Goal: Task Accomplishment & Management: Use online tool/utility

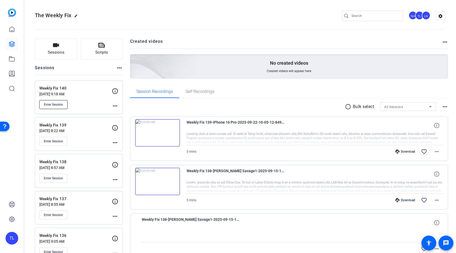
click at [57, 103] on span "Enter Session" at bounding box center [53, 104] width 19 height 4
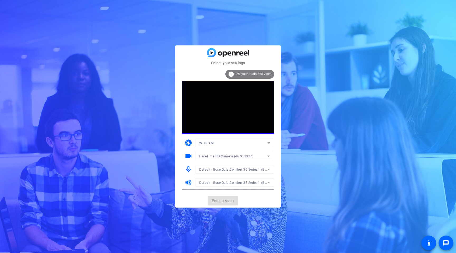
click at [219, 201] on mat-card-actions "Enter session" at bounding box center [227, 201] width 105 height 14
click at [220, 201] on span "Enter session" at bounding box center [223, 201] width 22 height 6
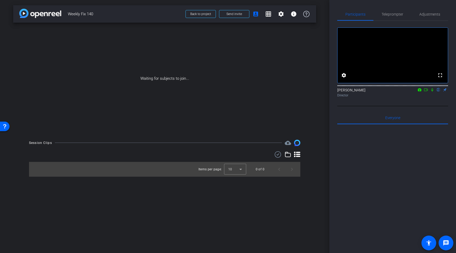
click at [432, 92] on icon at bounding box center [432, 89] width 2 height 3
click at [426, 92] on mat-icon at bounding box center [425, 89] width 6 height 5
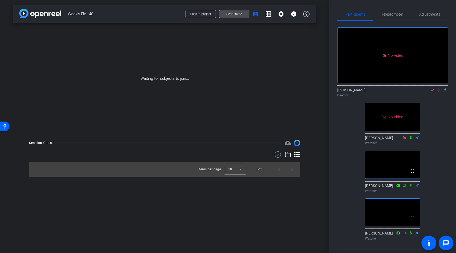
click at [233, 13] on span "Send invite" at bounding box center [234, 14] width 16 height 4
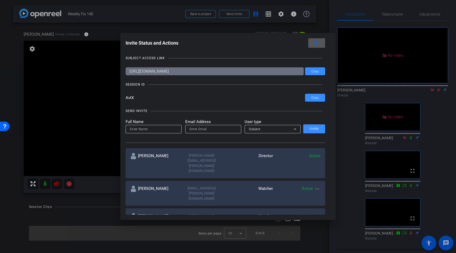
click at [78, 98] on div at bounding box center [228, 126] width 456 height 253
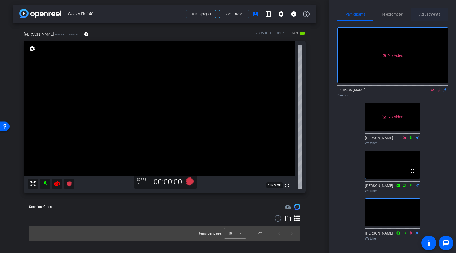
click at [428, 16] on span "Adjustments" at bounding box center [429, 14] width 21 height 4
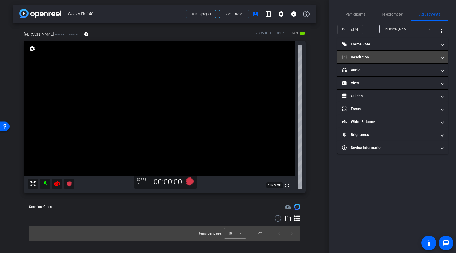
drag, startPoint x: 367, startPoint y: 58, endPoint x: 369, endPoint y: 60, distance: 2.9
click at [367, 58] on mat-panel-title "Resolution" at bounding box center [389, 57] width 95 height 6
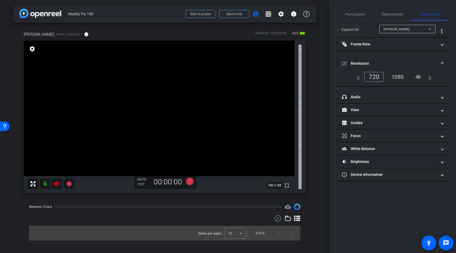
click at [401, 77] on div "1080" at bounding box center [397, 76] width 20 height 9
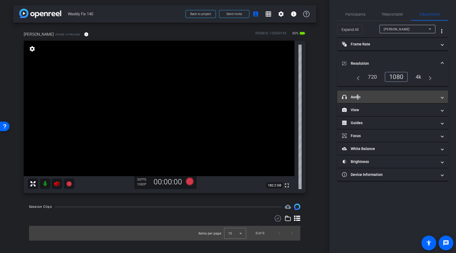
click at [356, 98] on mat-panel-title "headphone icon Audio" at bounding box center [389, 97] width 95 height 6
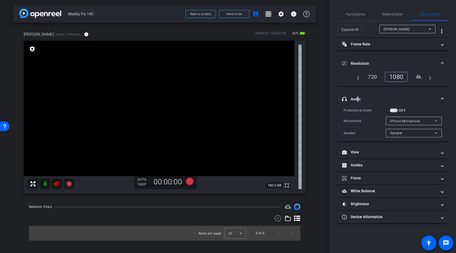
click at [396, 110] on span "button" at bounding box center [393, 110] width 8 height 4
click at [403, 121] on span "iPhone Microphone" at bounding box center [405, 121] width 30 height 4
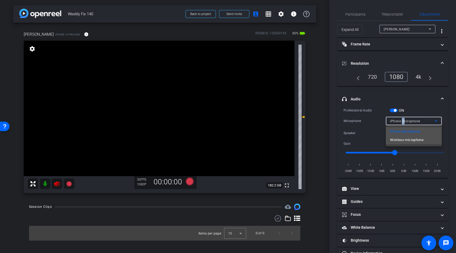
click at [409, 141] on span "Wireless microphone" at bounding box center [406, 140] width 33 height 6
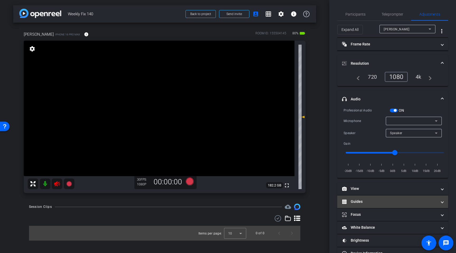
click at [359, 203] on mat-panel-title "Guides" at bounding box center [389, 202] width 95 height 6
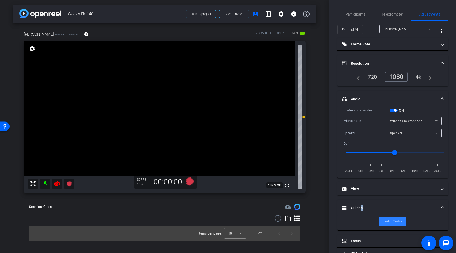
drag, startPoint x: 390, startPoint y: 223, endPoint x: 392, endPoint y: 222, distance: 2.7
click at [391, 223] on span "Enable Guides" at bounding box center [392, 221] width 19 height 8
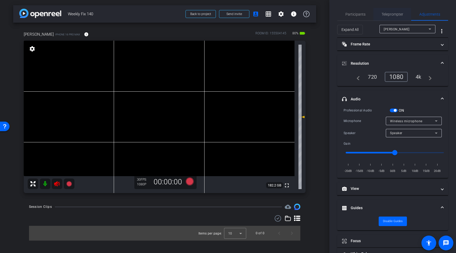
click at [390, 13] on span "Teleprompter" at bounding box center [392, 14] width 22 height 4
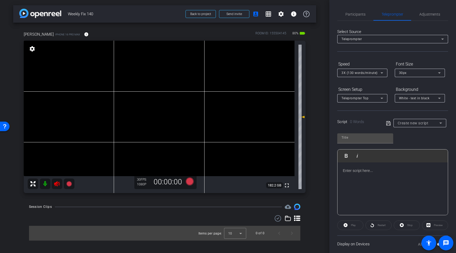
click at [427, 124] on span "Create new script" at bounding box center [412, 123] width 31 height 4
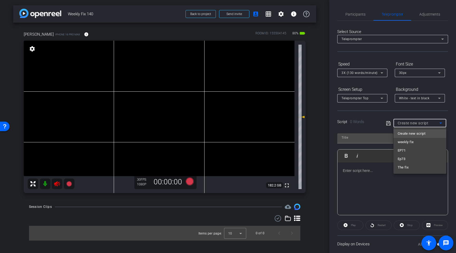
click at [413, 143] on span "weekly fix" at bounding box center [405, 142] width 16 height 6
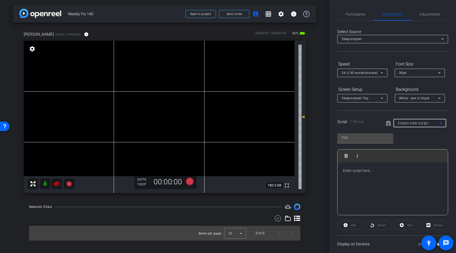
type input "weekly fix"
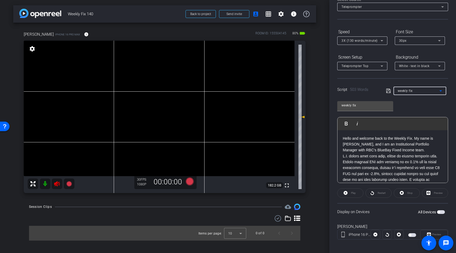
scroll to position [36, 0]
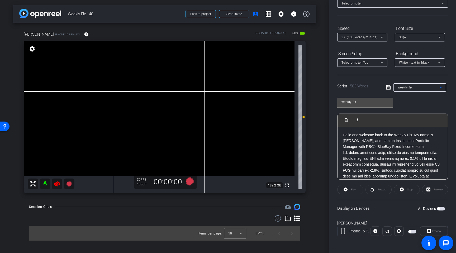
click at [441, 209] on span "button" at bounding box center [441, 208] width 8 height 4
click at [359, 37] on span "3X (130 words/minute)" at bounding box center [359, 37] width 36 height 4
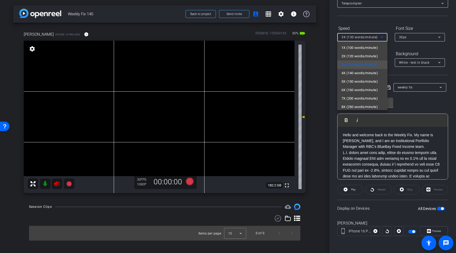
click at [354, 79] on span "5X (150 words/minute)" at bounding box center [359, 81] width 36 height 6
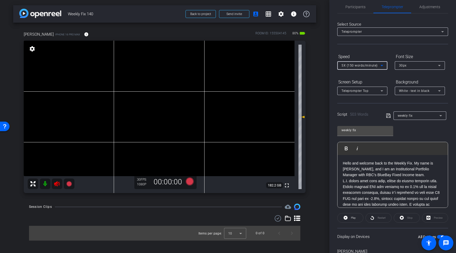
scroll to position [0, 0]
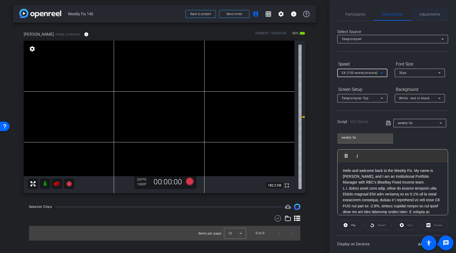
click at [426, 16] on span "Adjustments" at bounding box center [429, 14] width 21 height 4
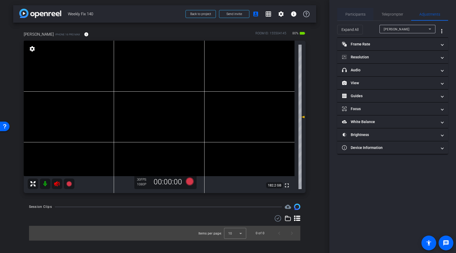
click at [365, 16] on div "Participants" at bounding box center [355, 14] width 36 height 13
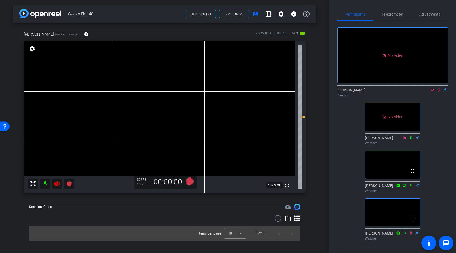
click at [433, 87] on mat-icon at bounding box center [432, 89] width 6 height 5
drag, startPoint x: 431, startPoint y: 98, endPoint x: 435, endPoint y: 95, distance: 5.3
click at [436, 95] on div "[PERSON_NAME] flip Director" at bounding box center [392, 92] width 111 height 10
click at [434, 92] on icon at bounding box center [432, 90] width 4 height 4
click at [191, 182] on icon at bounding box center [190, 181] width 8 height 8
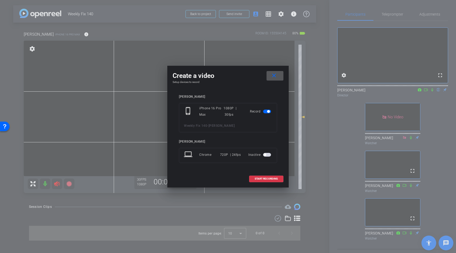
drag, startPoint x: 265, startPoint y: 178, endPoint x: 271, endPoint y: 178, distance: 6.1
click at [265, 178] on span "START RECORDING" at bounding box center [265, 178] width 23 height 3
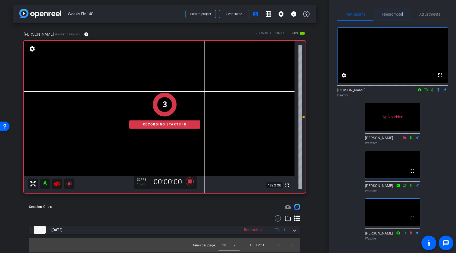
click at [401, 16] on span "Teleprompter" at bounding box center [392, 14] width 22 height 13
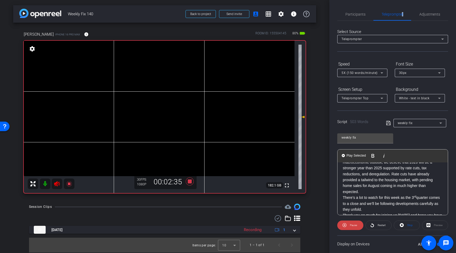
scroll to position [294, 0]
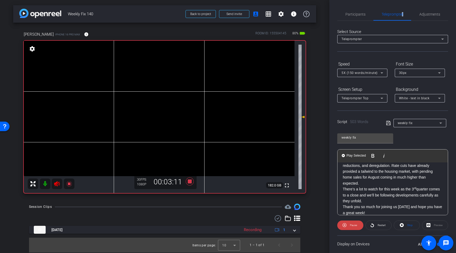
click at [57, 184] on icon at bounding box center [57, 183] width 6 height 5
click at [190, 181] on icon at bounding box center [190, 181] width 8 height 8
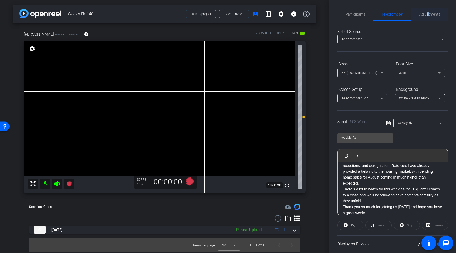
click at [427, 14] on span "Adjustments" at bounding box center [429, 14] width 21 height 4
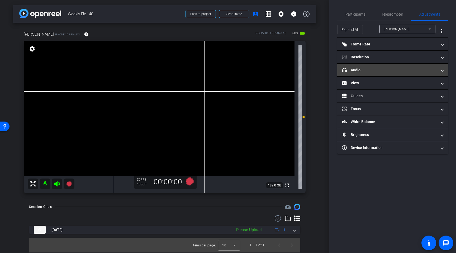
drag, startPoint x: 376, startPoint y: 72, endPoint x: 381, endPoint y: 73, distance: 5.3
click at [377, 72] on mat-panel-title "headphone icon Audio" at bounding box center [389, 70] width 95 height 6
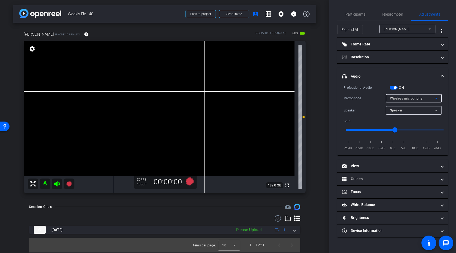
click at [421, 99] on span "Wireless microphone" at bounding box center [406, 99] width 32 height 4
click at [402, 98] on span "iPhone Microphone" at bounding box center [405, 99] width 30 height 4
click at [402, 116] on span "Wireless microphone" at bounding box center [406, 117] width 33 height 6
click at [383, 14] on span "Teleprompter" at bounding box center [392, 14] width 22 height 4
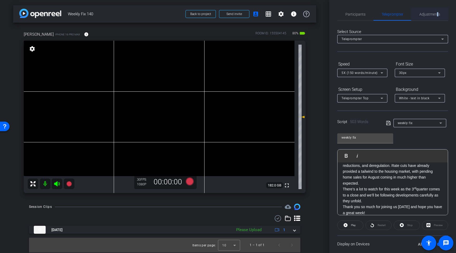
click at [437, 16] on span "Adjustments" at bounding box center [429, 14] width 21 height 4
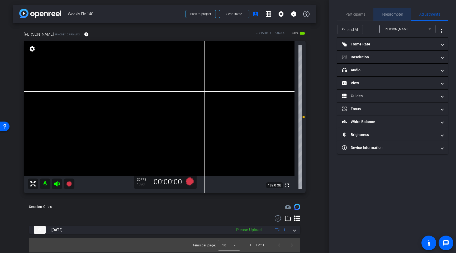
click at [395, 14] on span "Teleprompter" at bounding box center [392, 14] width 22 height 4
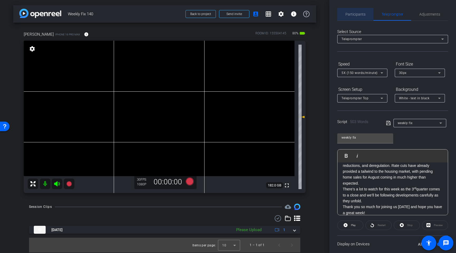
click at [355, 15] on span "Participants" at bounding box center [355, 14] width 20 height 4
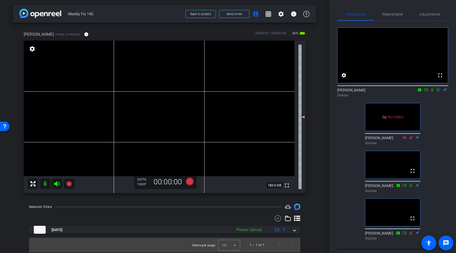
click at [431, 92] on icon at bounding box center [432, 90] width 4 height 4
click at [427, 92] on icon at bounding box center [426, 90] width 4 height 4
click at [395, 14] on span "Teleprompter" at bounding box center [392, 14] width 22 height 4
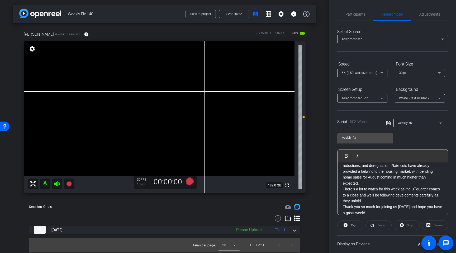
click at [59, 183] on icon at bounding box center [57, 183] width 6 height 6
click at [190, 182] on icon at bounding box center [190, 181] width 8 height 8
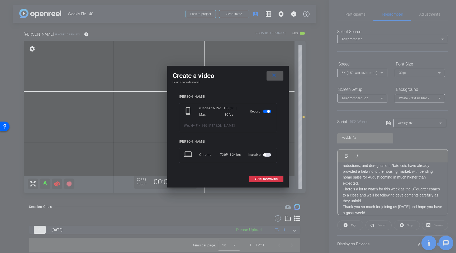
click at [261, 179] on span "START RECORDING" at bounding box center [265, 178] width 23 height 3
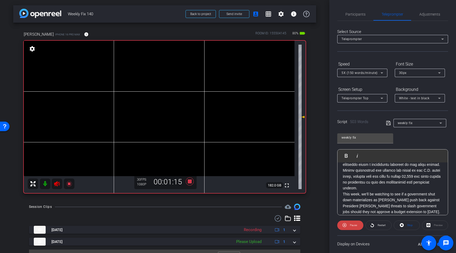
scroll to position [118, 0]
click at [56, 184] on icon at bounding box center [57, 183] width 6 height 5
click at [68, 183] on icon at bounding box center [68, 183] width 5 height 5
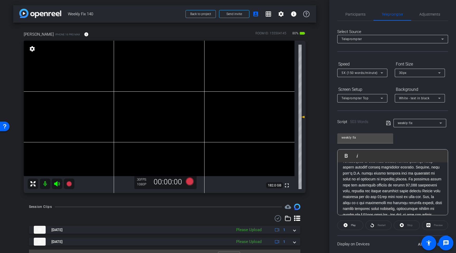
scroll to position [0, 0]
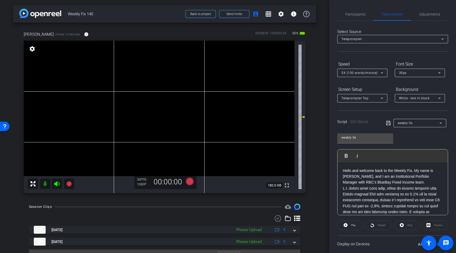
click at [55, 185] on icon at bounding box center [57, 183] width 6 height 6
click at [188, 181] on icon at bounding box center [190, 181] width 8 height 8
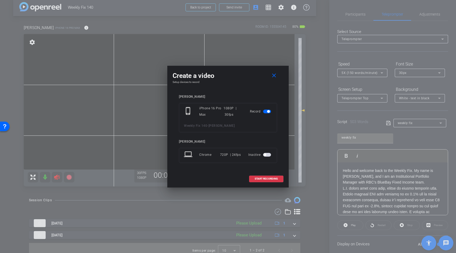
scroll to position [11, 0]
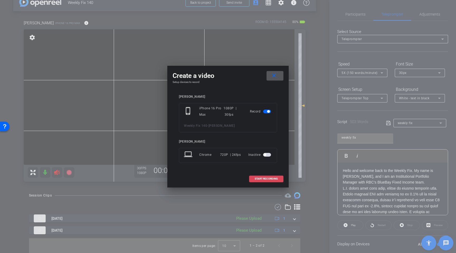
click at [268, 179] on span "START RECORDING" at bounding box center [265, 178] width 23 height 3
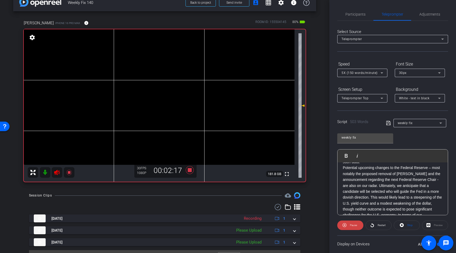
scroll to position [228, 0]
click at [360, 14] on span "Participants" at bounding box center [355, 14] width 20 height 4
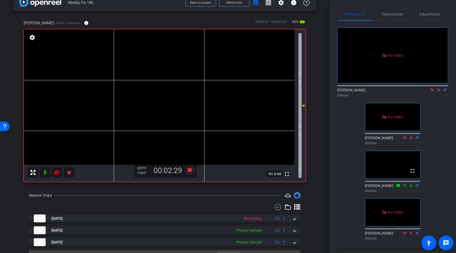
click at [411, 187] on div "[PERSON_NAME] Watcher" at bounding box center [392, 188] width 55 height 10
click at [411, 185] on icon at bounding box center [410, 185] width 4 height 4
click at [395, 16] on span "Teleprompter" at bounding box center [392, 14] width 22 height 4
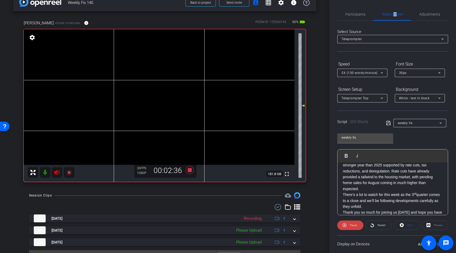
scroll to position [294, 0]
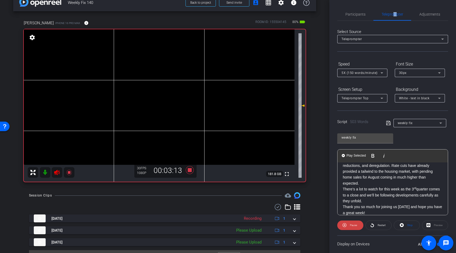
click at [58, 172] on icon at bounding box center [57, 172] width 6 height 6
click at [190, 170] on icon at bounding box center [190, 170] width 8 height 8
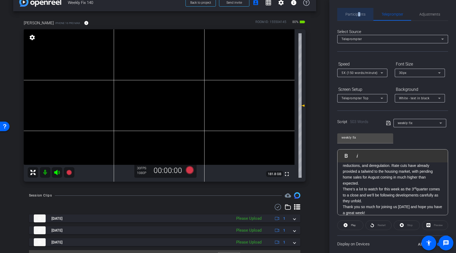
click at [359, 16] on span "Participants" at bounding box center [355, 14] width 20 height 4
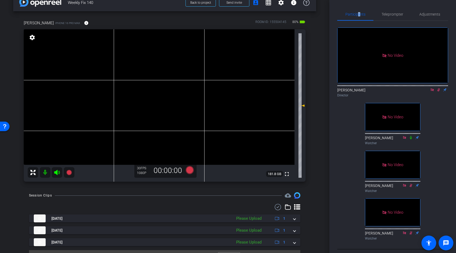
click at [439, 88] on icon at bounding box center [438, 90] width 4 height 4
click at [432, 88] on icon at bounding box center [432, 90] width 4 height 4
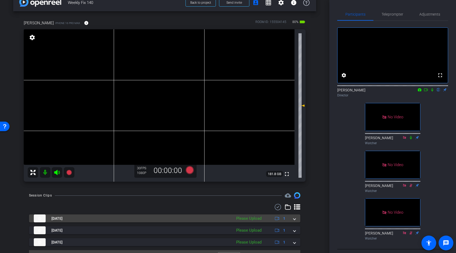
click at [295, 220] on span at bounding box center [294, 218] width 2 height 6
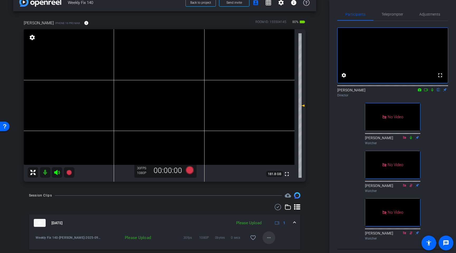
click at [268, 238] on mat-icon "more_horiz" at bounding box center [269, 237] width 6 height 6
click at [280, 214] on span "Upload" at bounding box center [277, 213] width 21 height 6
click at [397, 15] on span "Teleprompter" at bounding box center [392, 14] width 22 height 4
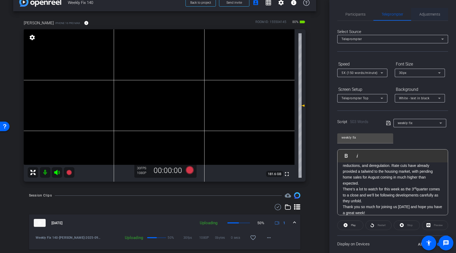
click at [427, 15] on span "Adjustments" at bounding box center [429, 14] width 21 height 4
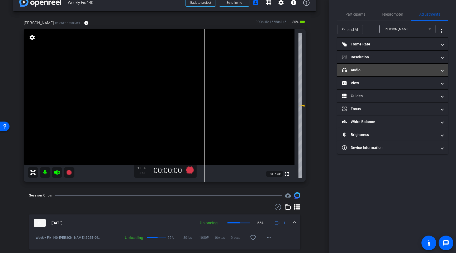
drag, startPoint x: 364, startPoint y: 70, endPoint x: 367, endPoint y: 70, distance: 2.7
click at [367, 70] on mat-panel-title "headphone icon Audio" at bounding box center [389, 70] width 95 height 6
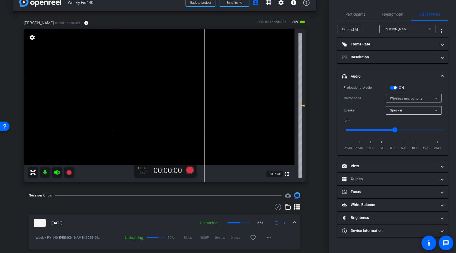
click at [400, 97] on span "Wireless microphone" at bounding box center [406, 99] width 32 height 4
click at [394, 89] on div at bounding box center [228, 126] width 456 height 253
click at [393, 88] on span "button" at bounding box center [393, 88] width 8 height 4
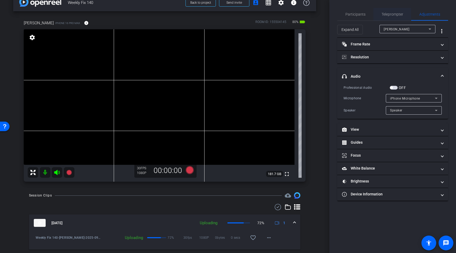
click at [389, 14] on span "Teleprompter" at bounding box center [392, 14] width 22 height 4
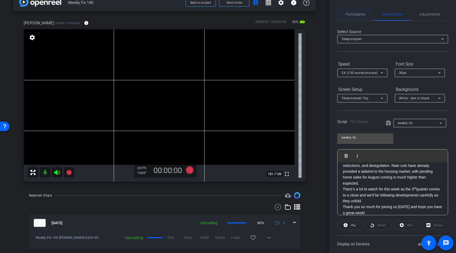
click at [356, 16] on span "Participants" at bounding box center [355, 14] width 20 height 4
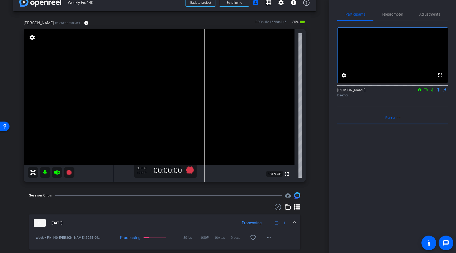
scroll to position [0, 0]
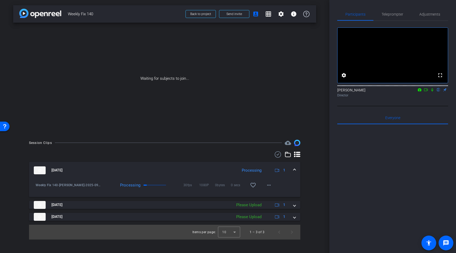
click at [431, 92] on mat-icon at bounding box center [432, 89] width 6 height 5
click at [426, 92] on icon at bounding box center [426, 90] width 4 height 4
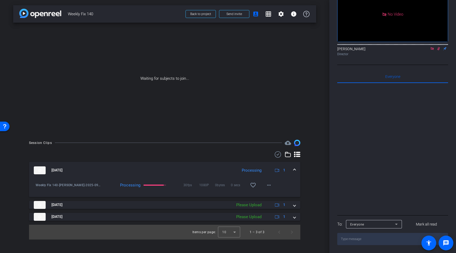
click at [355, 57] on div "[PERSON_NAME] Director" at bounding box center [392, 50] width 111 height 16
click at [355, 56] on div "Director" at bounding box center [392, 54] width 111 height 5
click at [356, 56] on div "Director" at bounding box center [392, 54] width 111 height 5
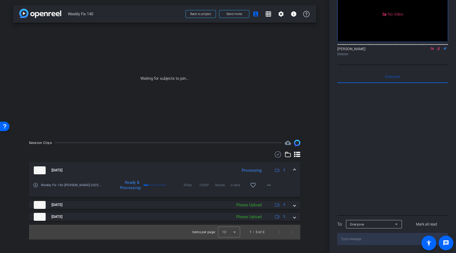
click at [356, 56] on div "Director" at bounding box center [392, 54] width 111 height 5
click at [357, 56] on div "Director" at bounding box center [392, 54] width 111 height 5
click at [357, 55] on div "Director" at bounding box center [392, 54] width 111 height 5
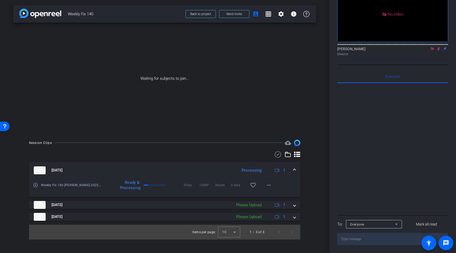
click at [357, 55] on div "Director" at bounding box center [392, 54] width 111 height 5
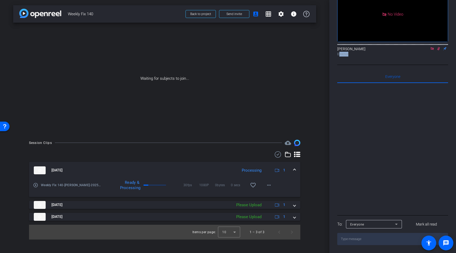
click at [357, 55] on div "Director" at bounding box center [392, 54] width 111 height 5
click at [357, 56] on div "Director" at bounding box center [392, 54] width 111 height 5
click at [356, 56] on div "Director" at bounding box center [392, 54] width 111 height 5
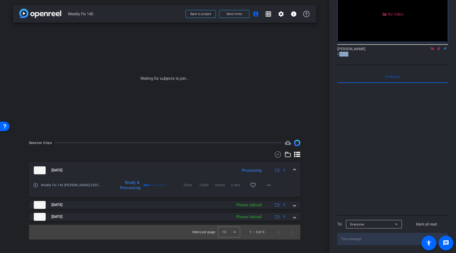
click at [356, 55] on div "Director" at bounding box center [392, 54] width 111 height 5
click at [357, 55] on div "Director" at bounding box center [392, 54] width 111 height 5
click at [356, 55] on div "Director" at bounding box center [392, 54] width 111 height 5
click at [357, 55] on div "Director" at bounding box center [392, 54] width 111 height 5
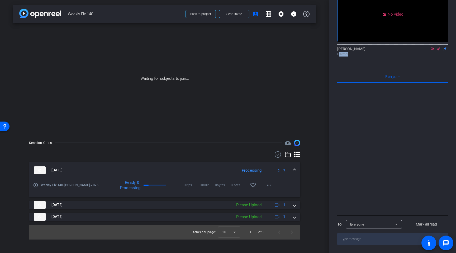
click at [356, 55] on div "Director" at bounding box center [392, 54] width 111 height 5
click at [356, 54] on div "Director" at bounding box center [392, 54] width 111 height 5
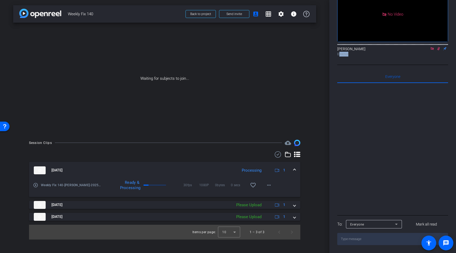
click at [356, 54] on div "Director" at bounding box center [392, 54] width 111 height 5
click at [356, 55] on div "Director" at bounding box center [392, 54] width 111 height 5
click at [356, 54] on div "Director" at bounding box center [392, 54] width 111 height 5
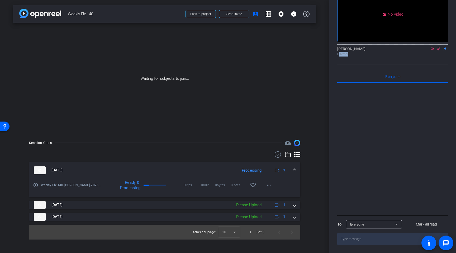
click at [356, 55] on div "Director" at bounding box center [392, 54] width 111 height 5
click at [355, 55] on div "Director" at bounding box center [392, 54] width 111 height 5
click at [356, 55] on div "Director" at bounding box center [392, 54] width 111 height 5
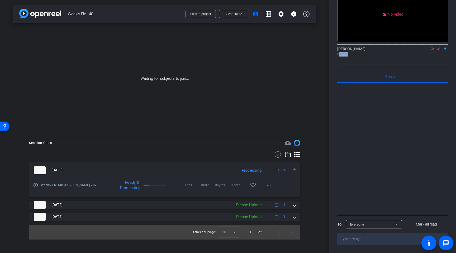
click at [356, 54] on div "Director" at bounding box center [392, 54] width 111 height 5
drag, startPoint x: 356, startPoint y: 54, endPoint x: 353, endPoint y: 52, distance: 3.7
click at [353, 52] on div "Director" at bounding box center [392, 54] width 111 height 5
click at [350, 51] on div "[PERSON_NAME] Director" at bounding box center [392, 51] width 111 height 10
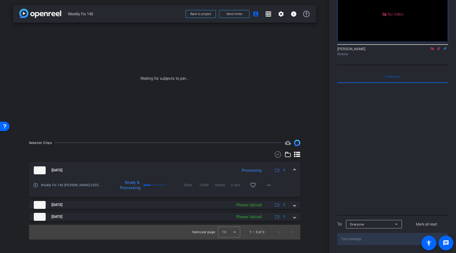
scroll to position [0, 0]
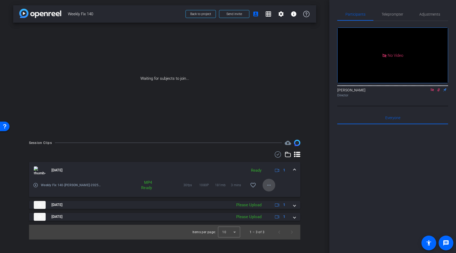
click at [268, 185] on mat-icon "more_horiz" at bounding box center [269, 185] width 6 height 6
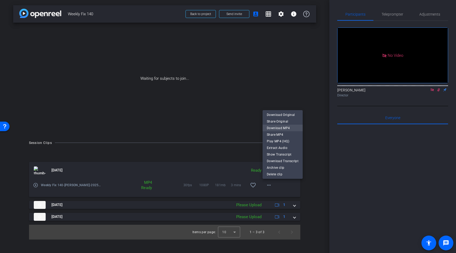
click at [282, 129] on span "Download MP4" at bounding box center [283, 128] width 32 height 6
